Goal: Transaction & Acquisition: Obtain resource

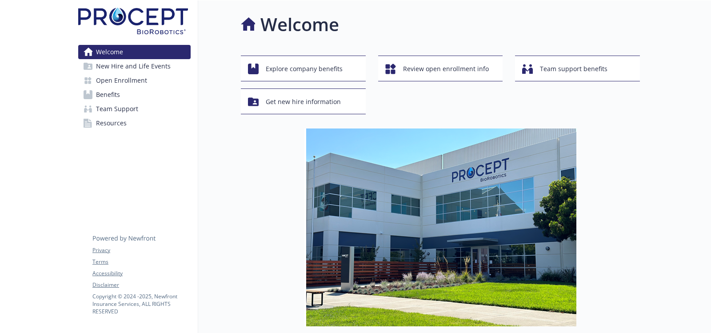
click at [113, 94] on span "Benefits" at bounding box center [108, 95] width 24 height 14
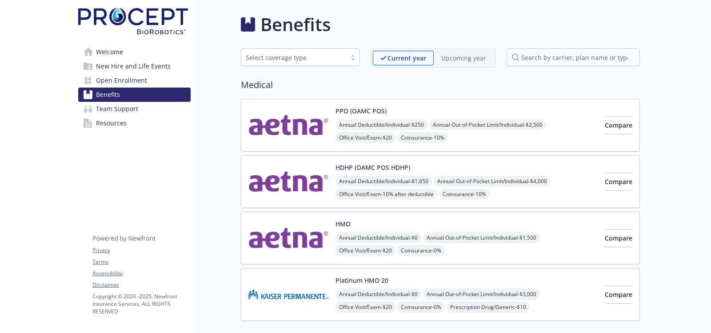
click at [412, 58] on p "Current year" at bounding box center [406, 57] width 39 height 9
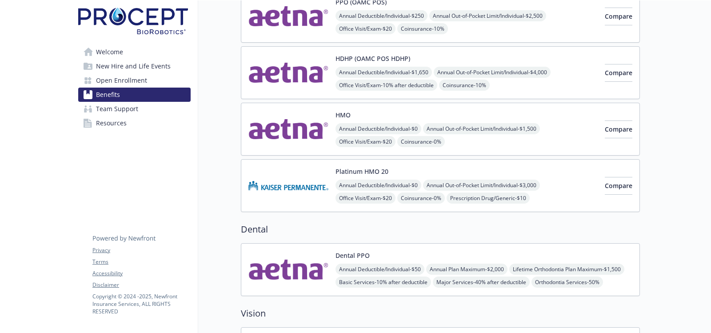
scroll to position [133, 0]
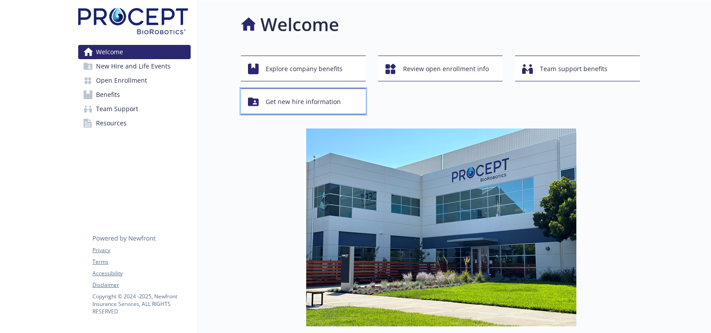
click at [310, 99] on span "Get new hire information" at bounding box center [303, 101] width 75 height 17
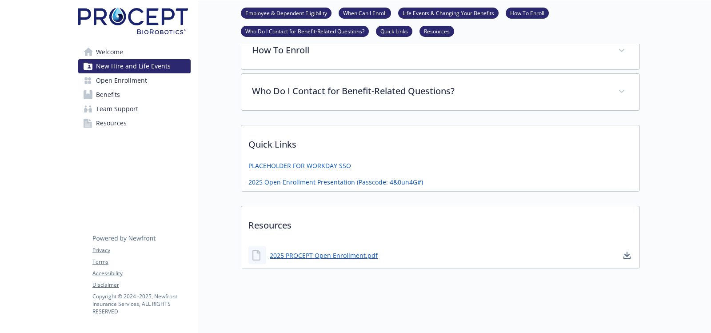
scroll to position [287, 0]
click at [321, 251] on link "2025 PROCEPT Open Enrollment.pdf" at bounding box center [325, 255] width 110 height 11
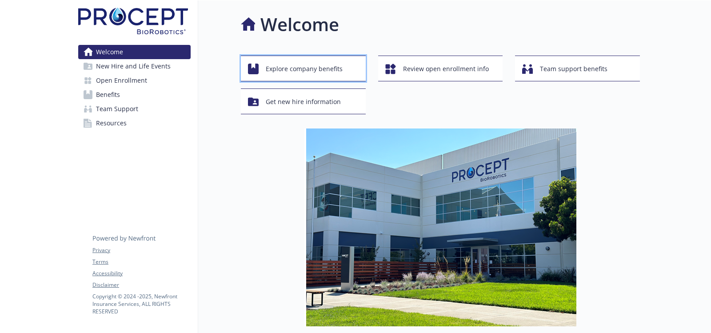
click at [278, 65] on span "Explore company benefits" at bounding box center [304, 68] width 77 height 17
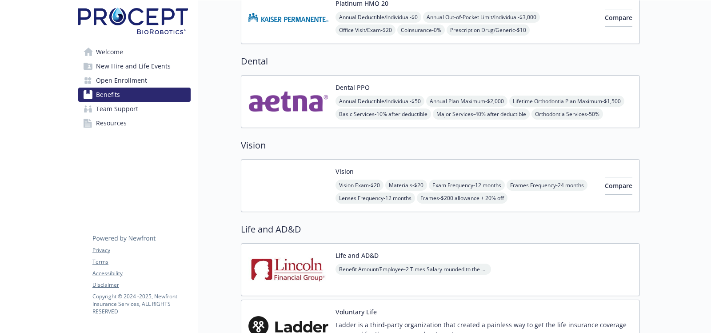
scroll to position [311, 0]
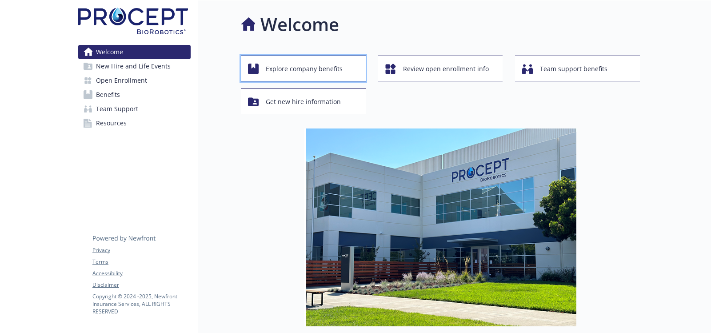
click at [298, 69] on span "Explore company benefits" at bounding box center [304, 68] width 77 height 17
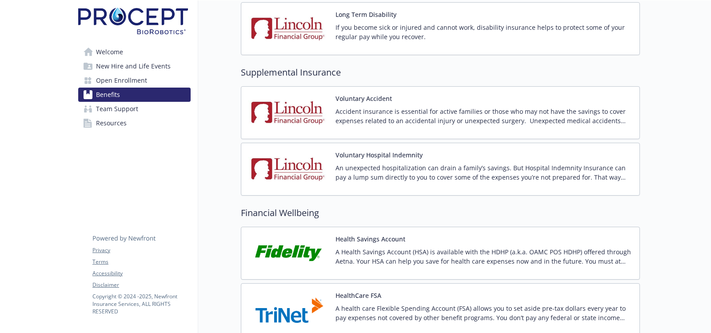
scroll to position [711, 0]
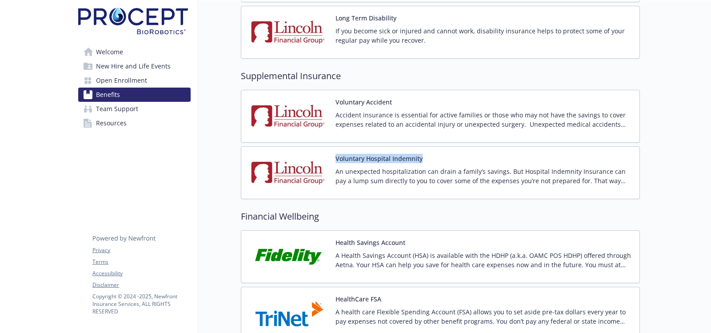
drag, startPoint x: 428, startPoint y: 158, endPoint x: 332, endPoint y: 157, distance: 96.4
click at [332, 157] on div "Voluntary Hospital Indemnity An unexpected hospitalization can drain a family’s…" at bounding box center [440, 173] width 384 height 38
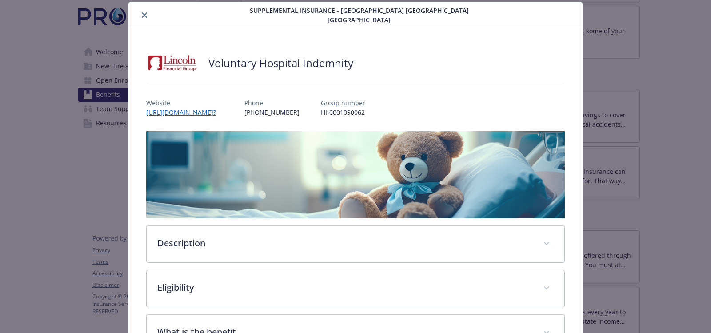
scroll to position [71, 0]
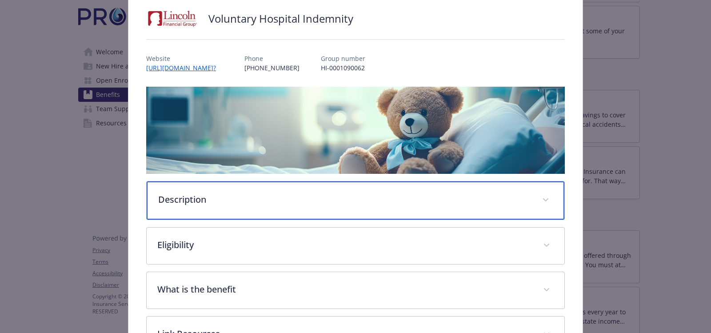
click at [192, 193] on p "Description" at bounding box center [344, 199] width 373 height 13
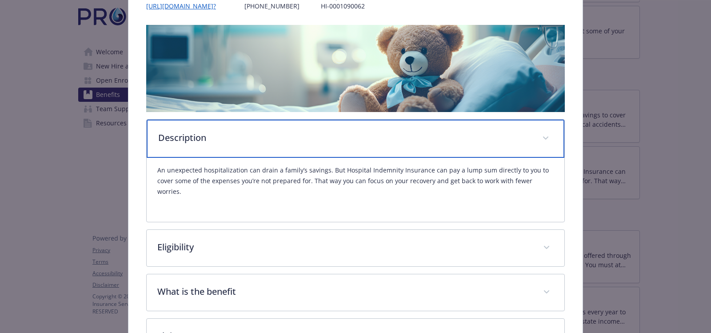
scroll to position [160, 0]
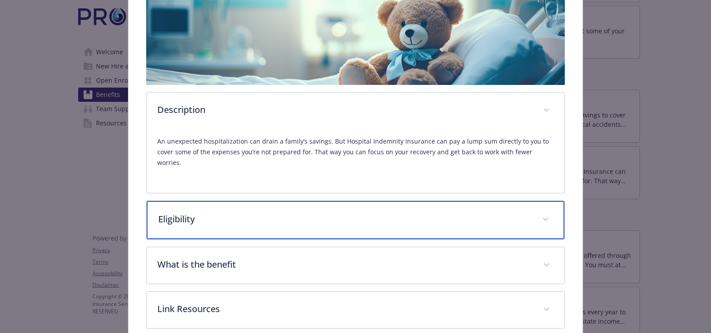
click at [166, 212] on p "Eligibility" at bounding box center [344, 218] width 373 height 13
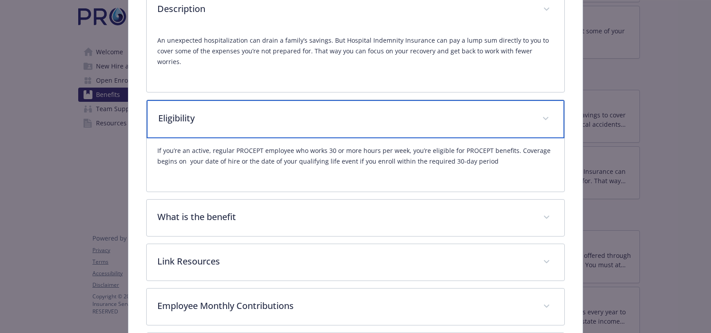
scroll to position [293, 0]
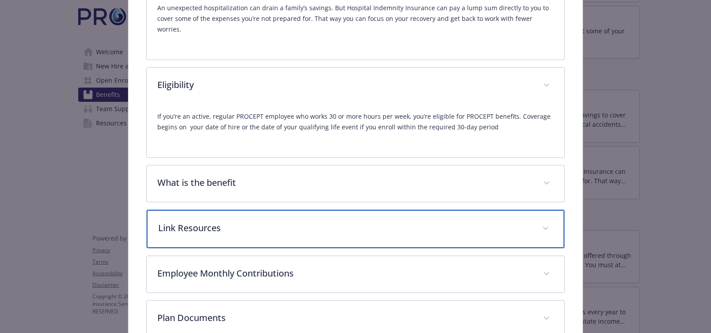
click at [541, 221] on span "details for plan Supplemental Insurance - Voluntary Hospital Indemnity - Hospit…" at bounding box center [545, 228] width 14 height 14
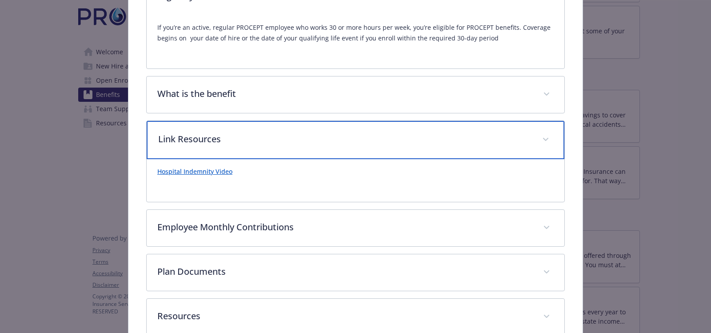
scroll to position [415, 0]
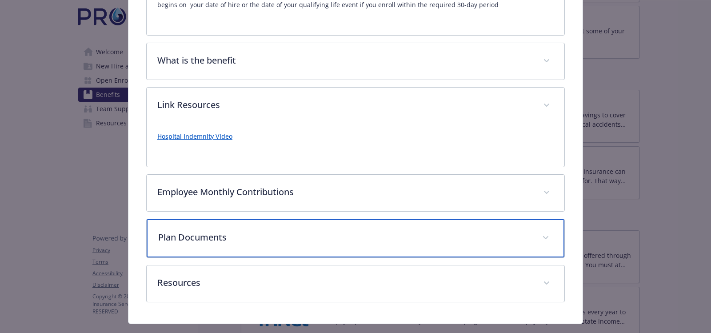
click at [547, 219] on div "Plan Documents" at bounding box center [356, 238] width 418 height 38
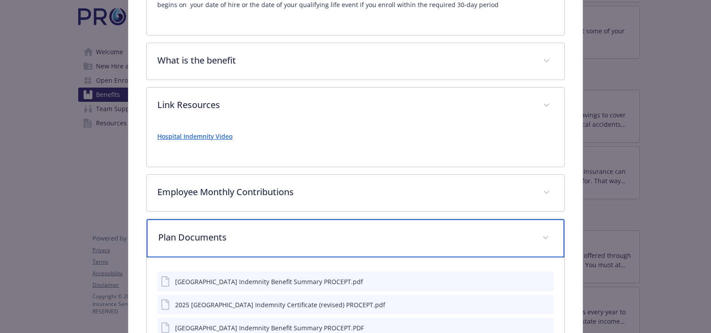
scroll to position [504, 0]
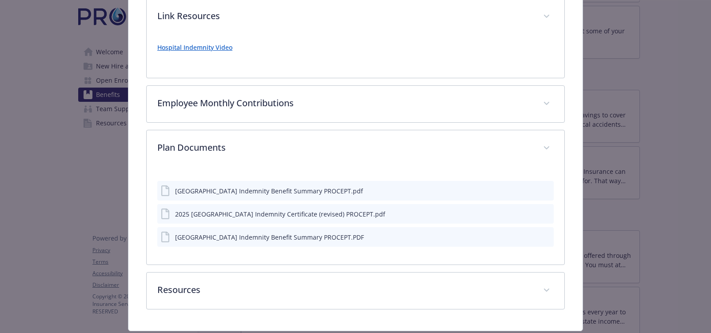
click at [222, 185] on div "Lincoln Vol Hospital Indemnity Benefit Summary PROCEPT.pdf" at bounding box center [262, 190] width 202 height 11
click at [527, 187] on icon "download file" at bounding box center [530, 190] width 7 height 7
click at [527, 210] on icon "download file" at bounding box center [530, 213] width 7 height 7
